Goal: Information Seeking & Learning: Learn about a topic

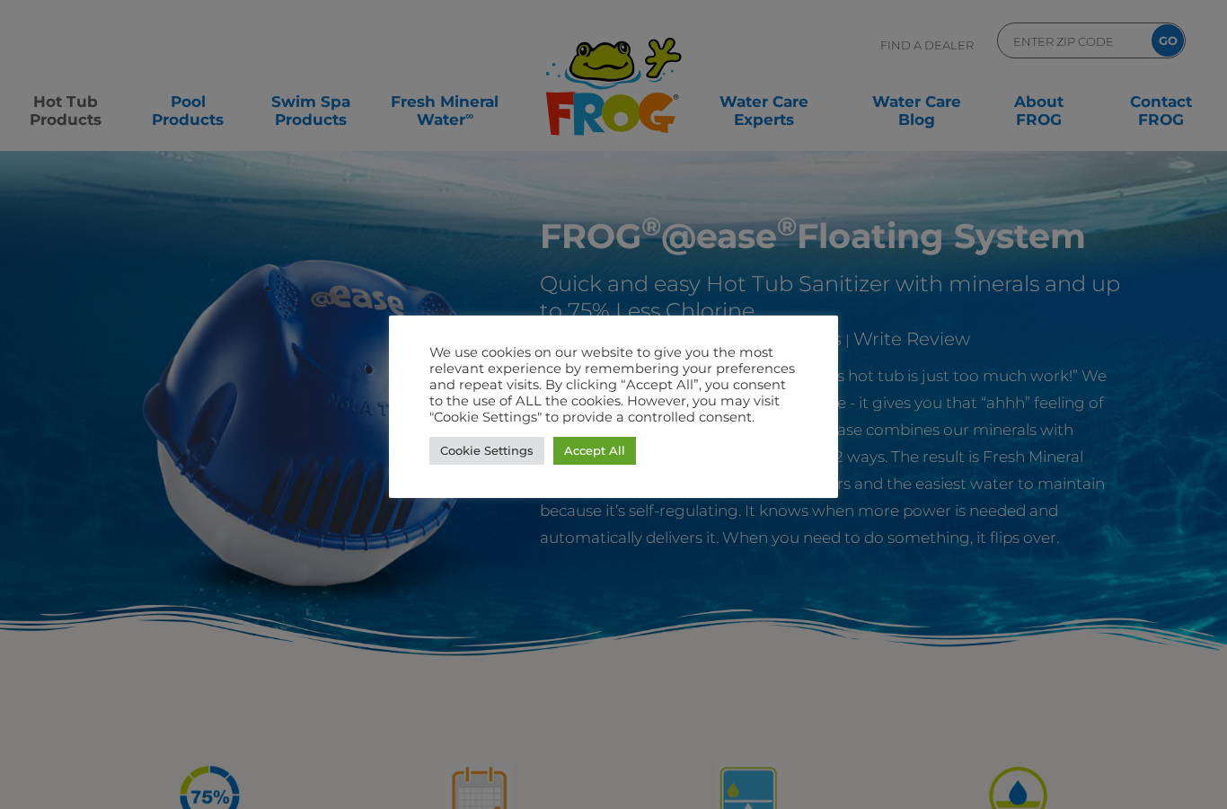
click at [458, 536] on div at bounding box center [613, 404] width 1227 height 809
click at [464, 475] on div "We use cookies on our website to give you the most relevant experience by remem…" at bounding box center [613, 406] width 449 height 182
click at [475, 456] on link "Cookie Settings" at bounding box center [487, 451] width 115 height 28
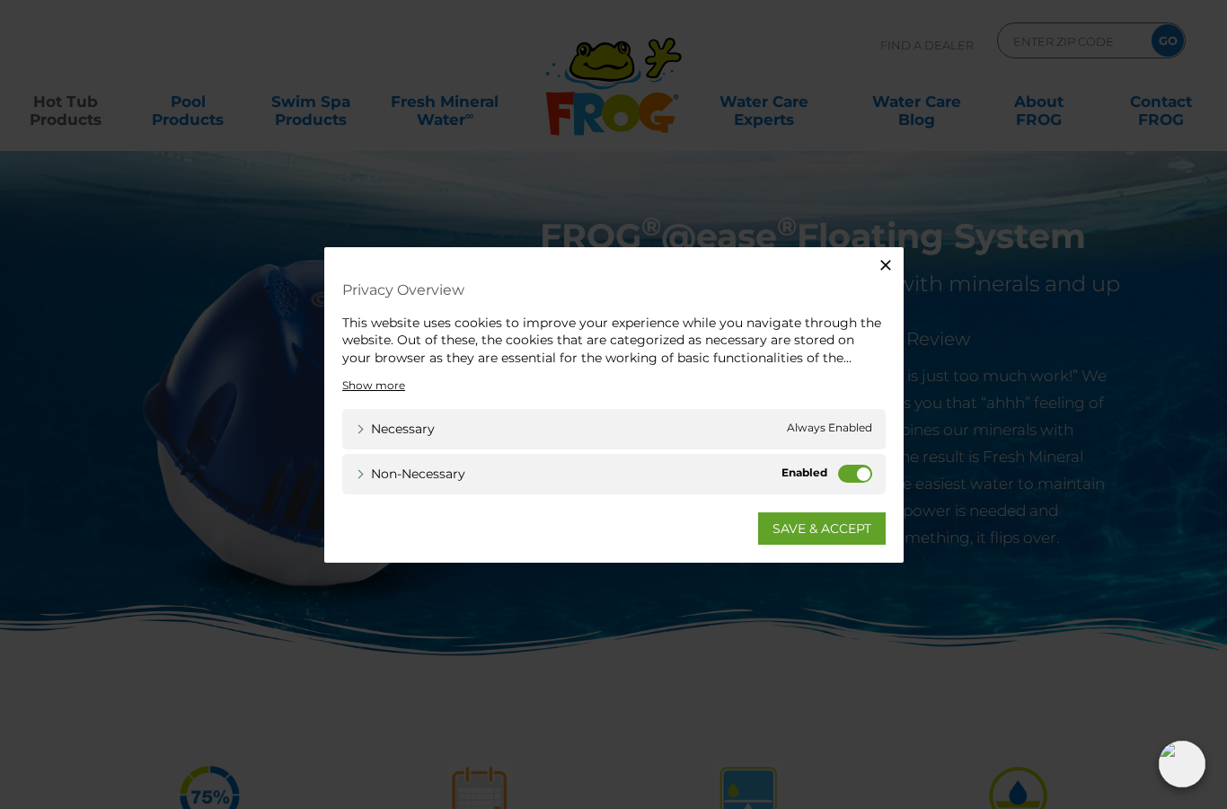
click at [837, 480] on div "Non-necessary Non-necessary" at bounding box center [614, 474] width 544 height 40
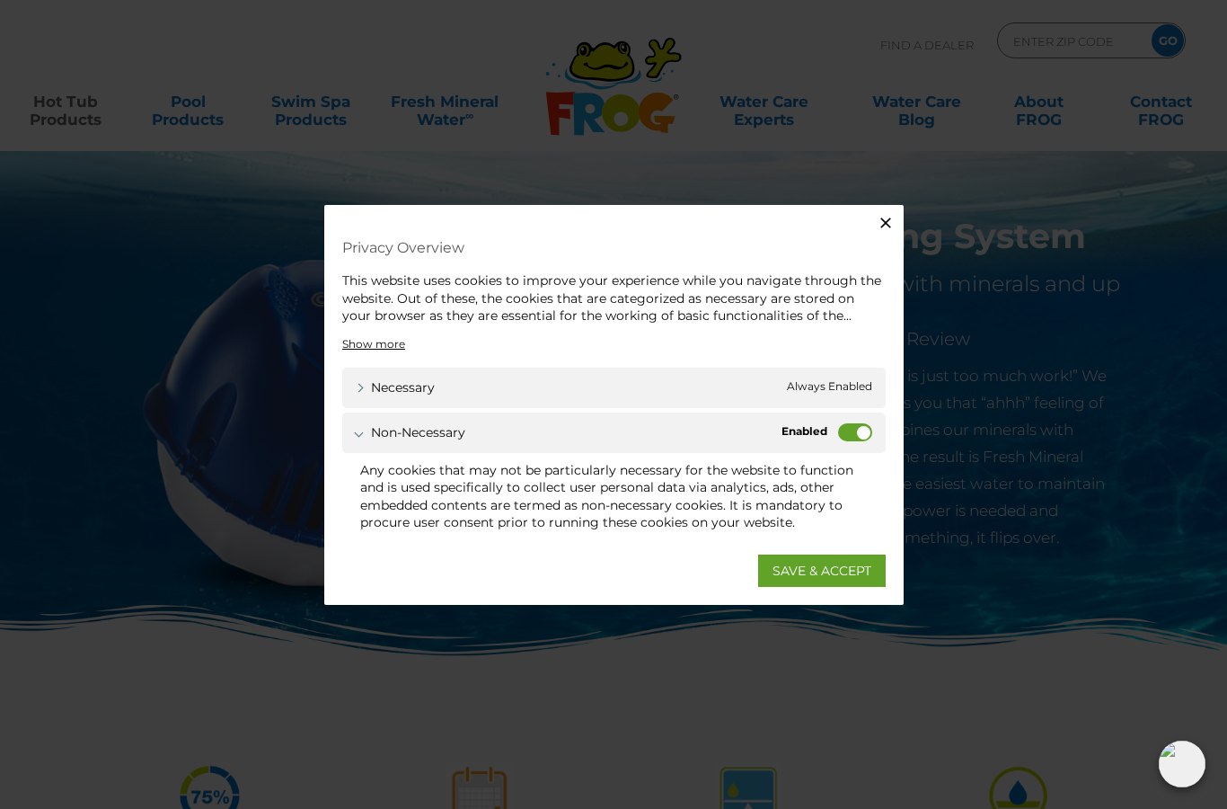
click at [848, 427] on label "Non-necessary" at bounding box center [855, 431] width 34 height 18
click at [0, 0] on input "Non-necessary" at bounding box center [0, 0] width 0 height 0
click at [823, 569] on link "SAVE & ACCEPT" at bounding box center [822, 570] width 128 height 32
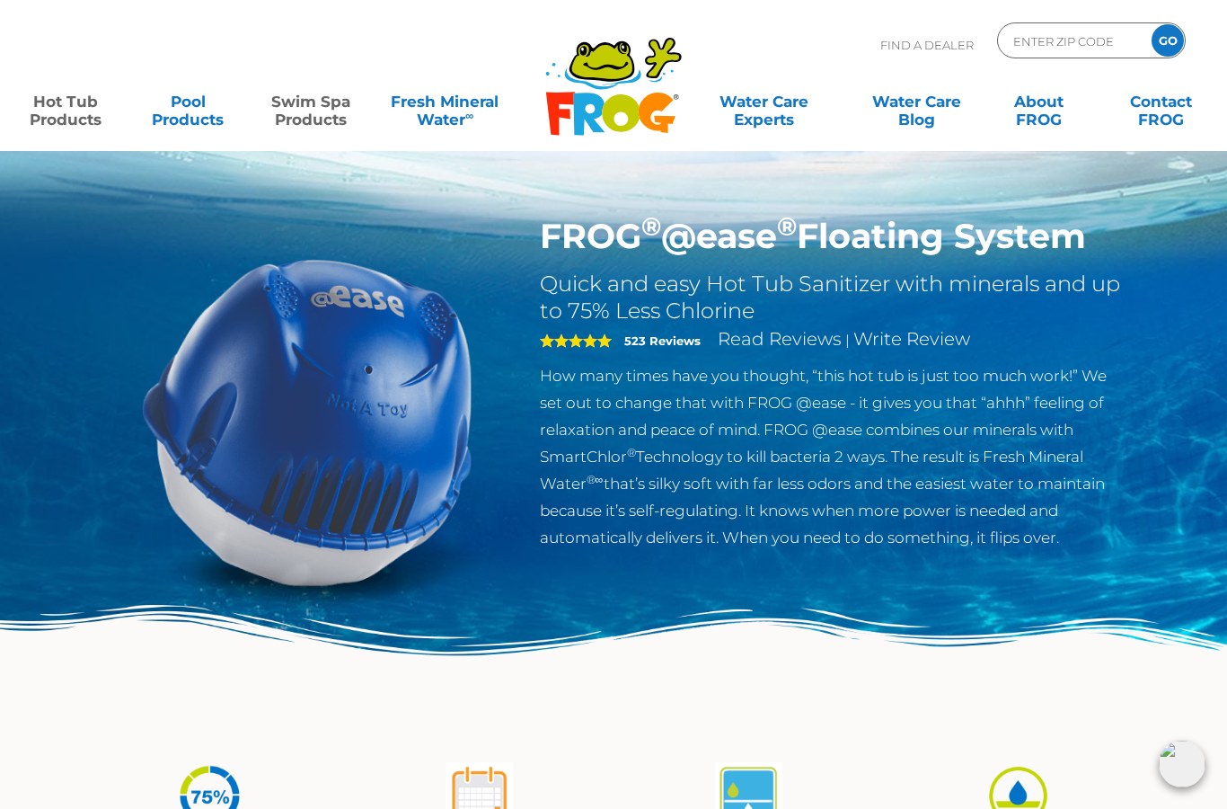
click at [296, 105] on link "Swim Spa Products" at bounding box center [310, 102] width 95 height 36
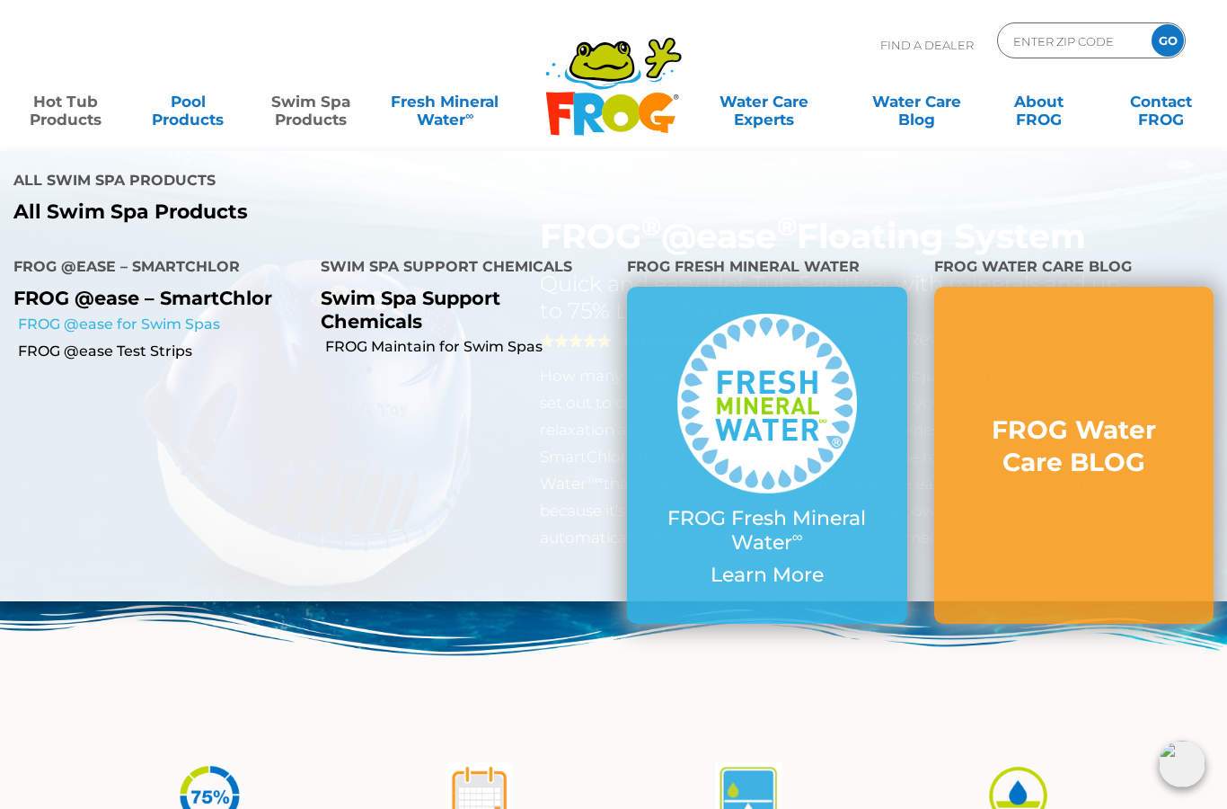
click at [78, 314] on link "FROG @ease for Swim Spas" at bounding box center [162, 324] width 289 height 20
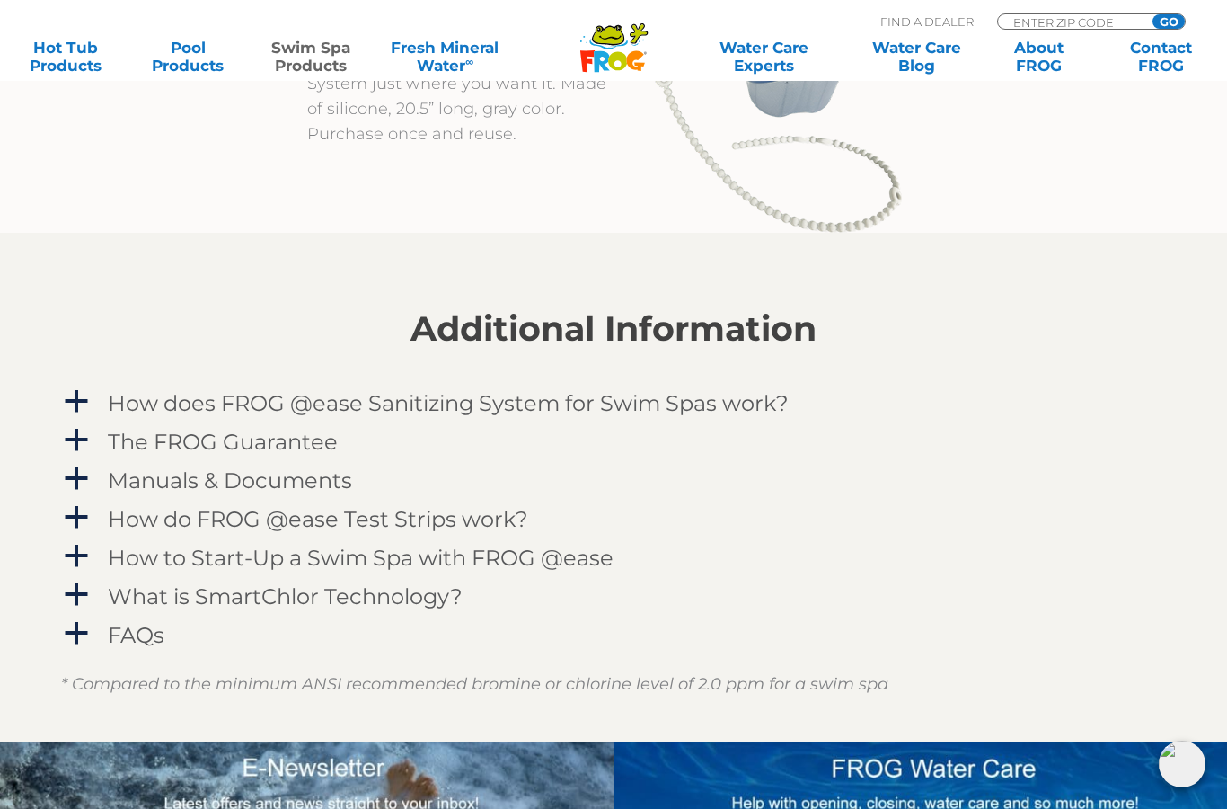
scroll to position [1932, 0]
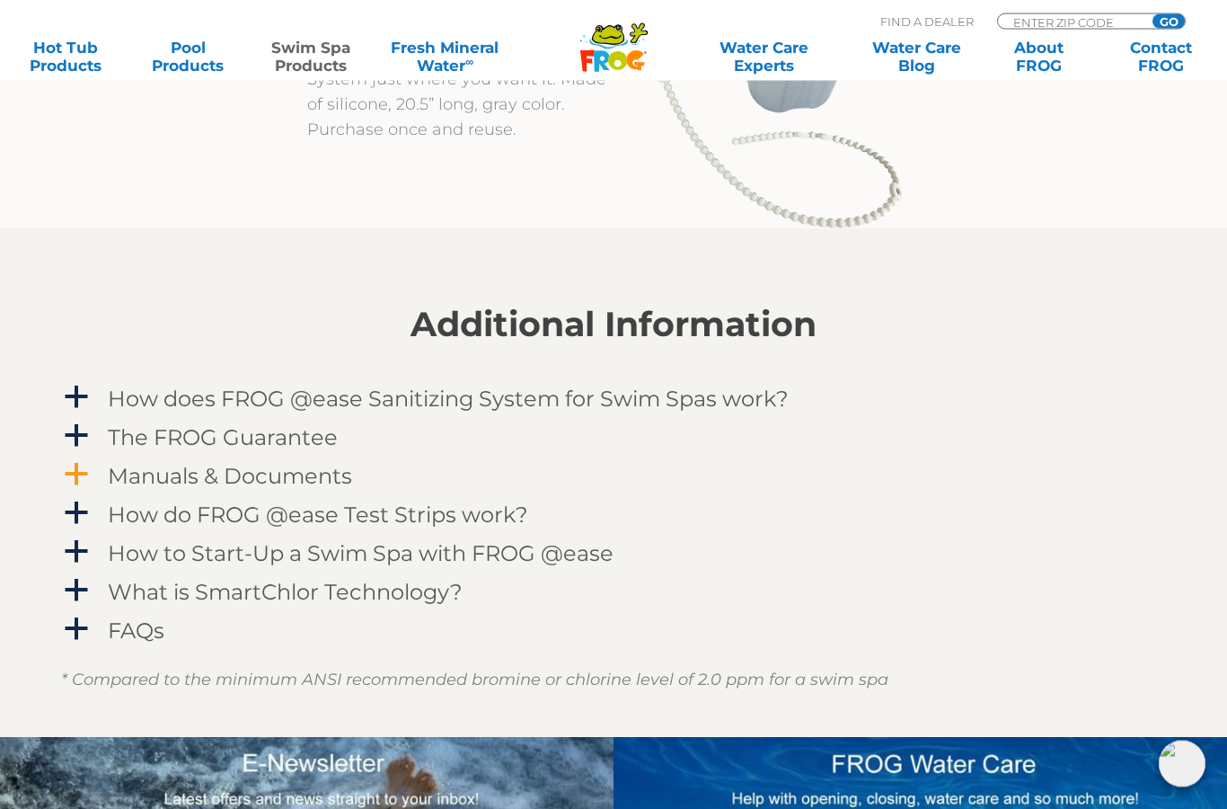
click at [79, 472] on span "a" at bounding box center [76, 475] width 27 height 27
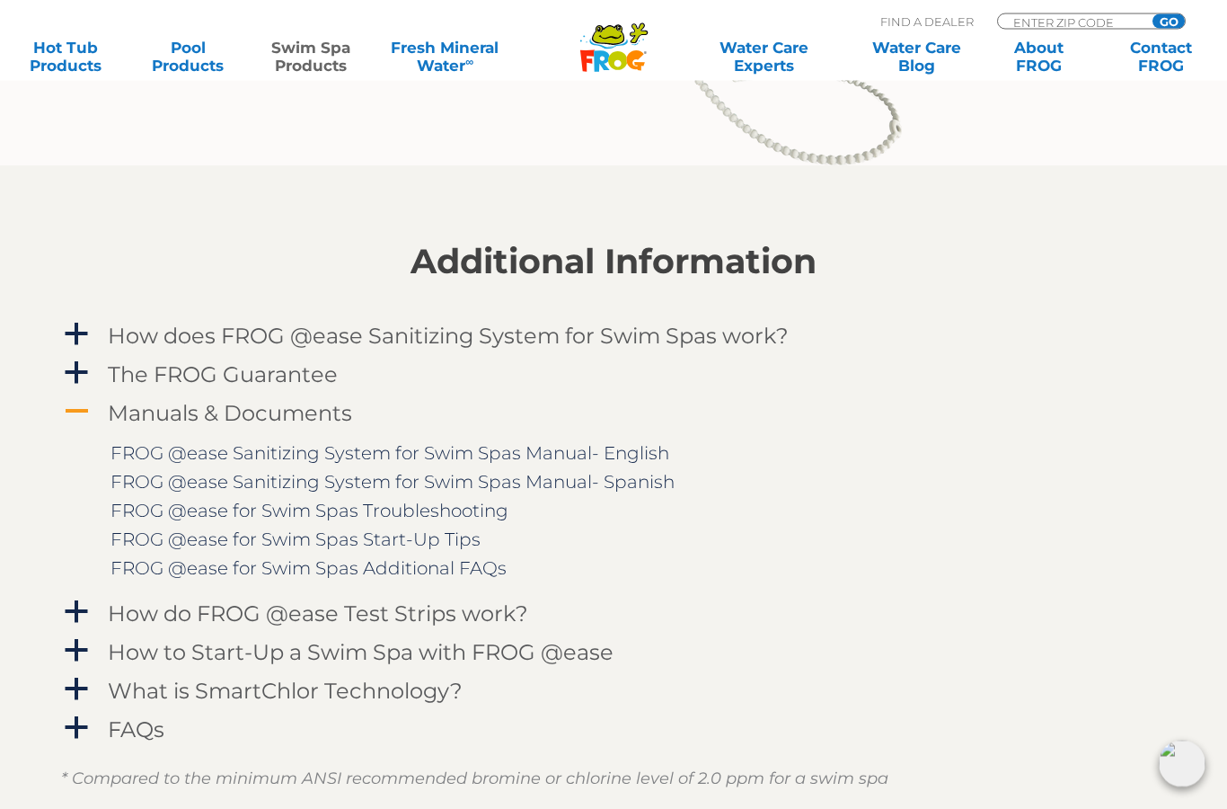
scroll to position [1996, 0]
